Goal: Navigation & Orientation: Find specific page/section

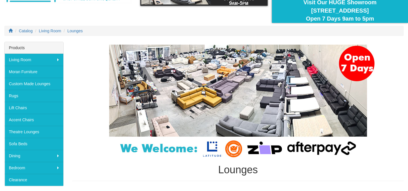
scroll to position [56, 0]
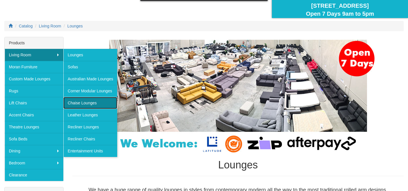
click at [81, 104] on link "Chaise Lounges" at bounding box center [90, 103] width 54 height 12
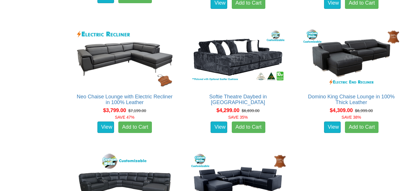
scroll to position [1715, 0]
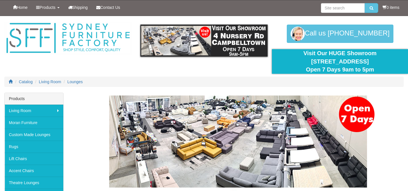
scroll to position [56, 0]
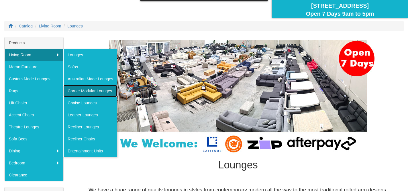
click at [91, 92] on link "Corner Modular Lounges" at bounding box center [90, 91] width 54 height 12
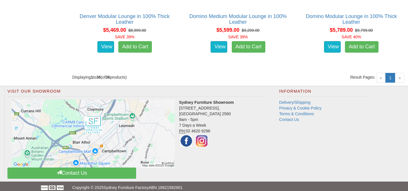
scroll to position [1783, 0]
